Goal: Information Seeking & Learning: Learn about a topic

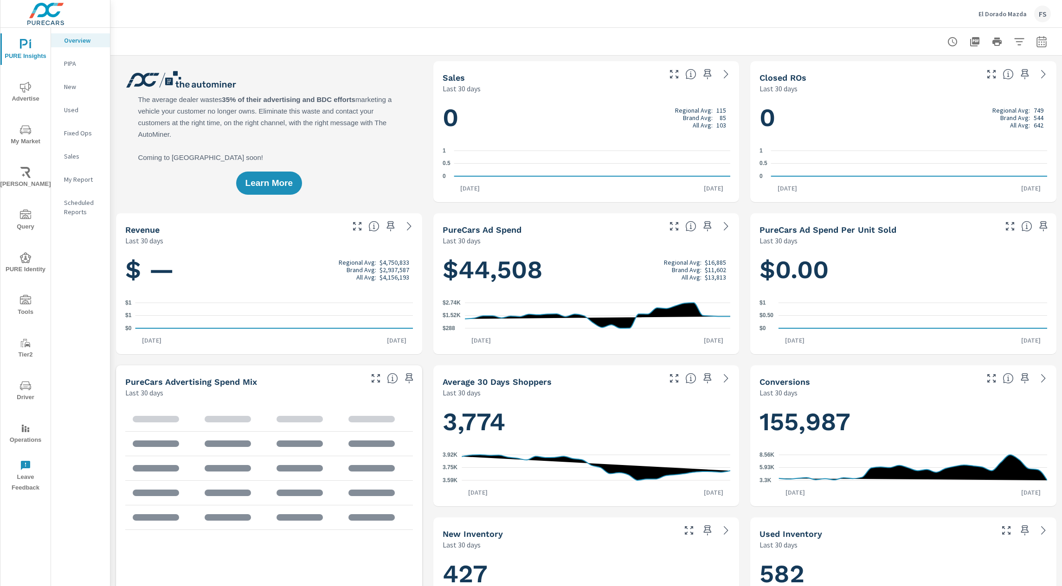
click at [350, 20] on div "El Dorado Mazda FS" at bounding box center [586, 13] width 929 height 27
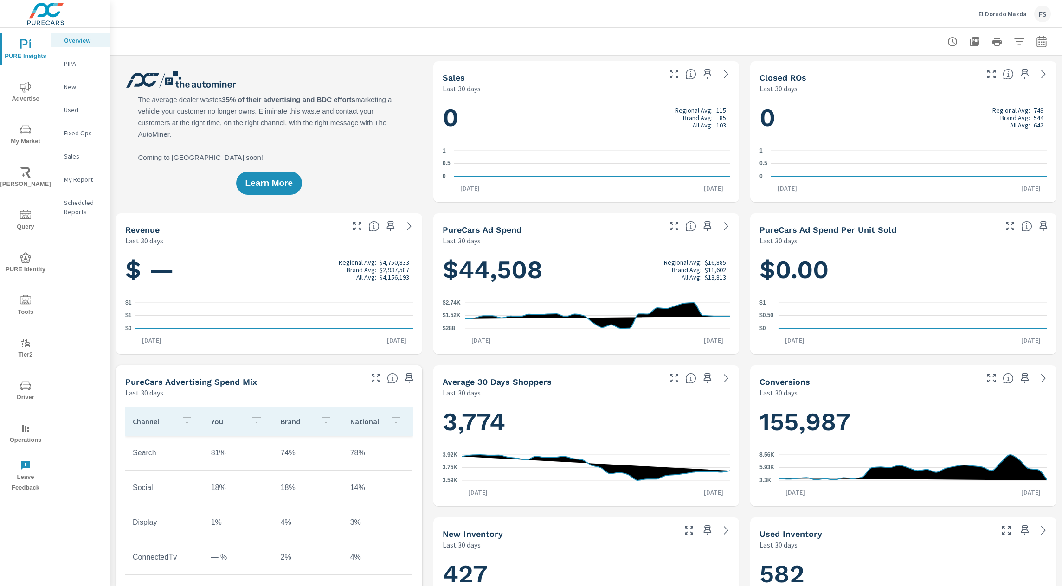
click at [28, 438] on span "Operations" at bounding box center [25, 434] width 45 height 23
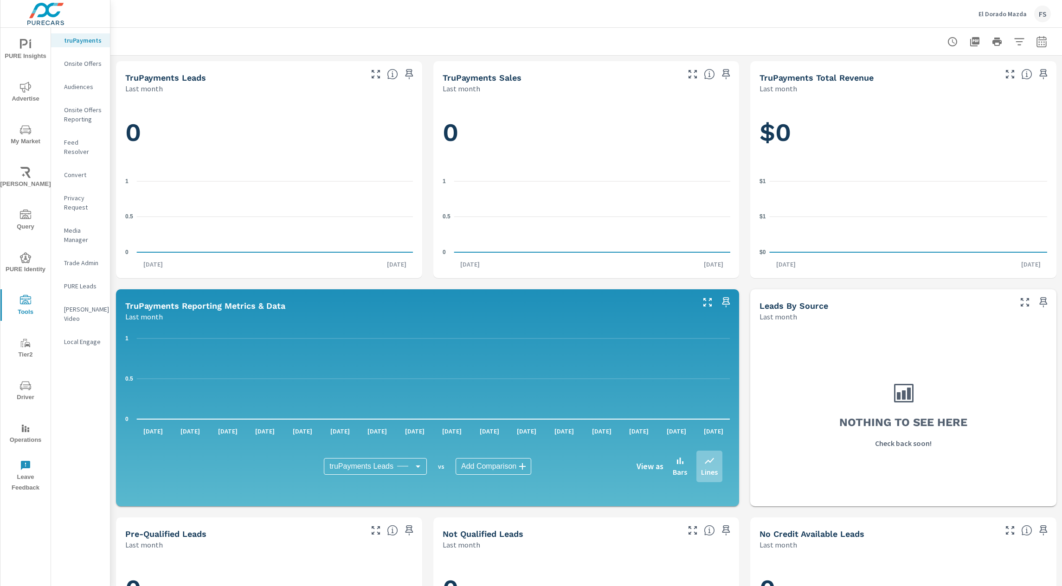
click at [36, 424] on span "Operations" at bounding box center [25, 434] width 45 height 23
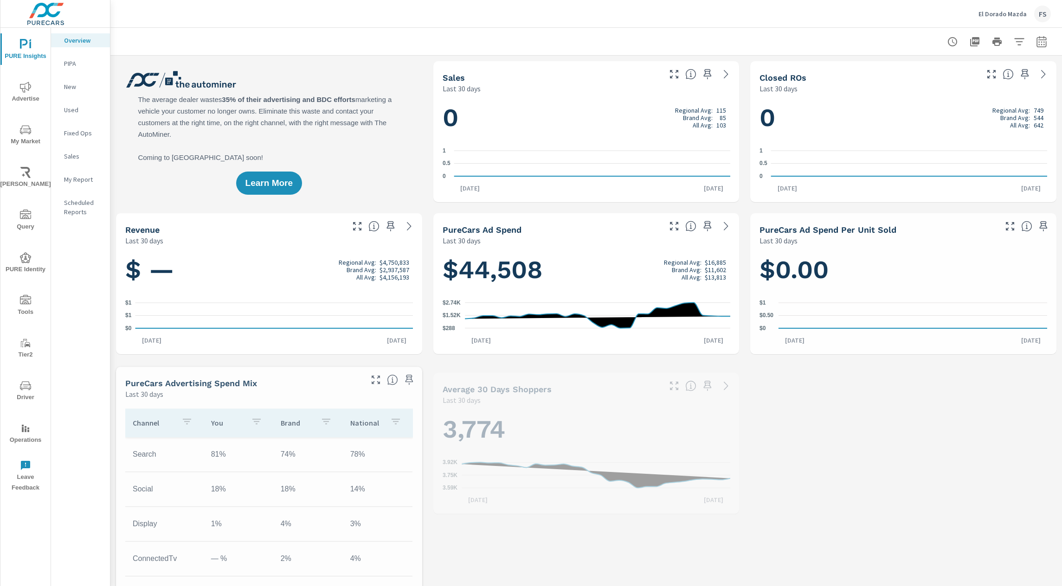
click at [76, 179] on p "My Report" at bounding box center [83, 179] width 38 height 9
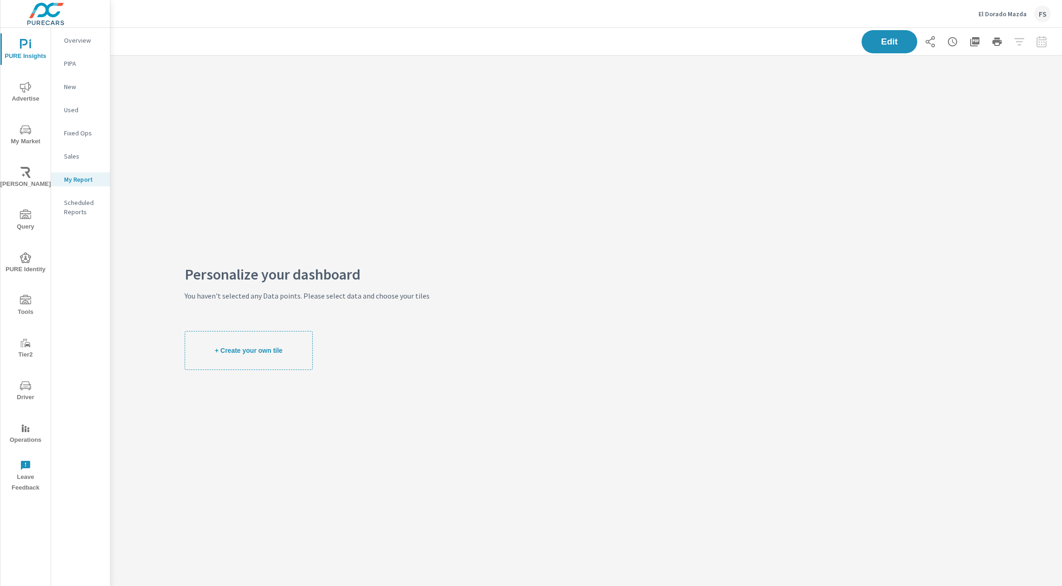
click at [124, 276] on div "Personalize your dashboard You haven't selected any Data points. Please select …" at bounding box center [306, 320] width 393 height 529
click at [26, 212] on icon "nav menu" at bounding box center [25, 215] width 11 height 11
